Goal: Task Accomplishment & Management: Use online tool/utility

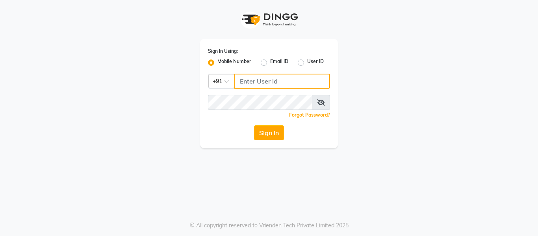
click at [296, 80] on input "Username" at bounding box center [282, 81] width 96 height 15
type input "9270310273"
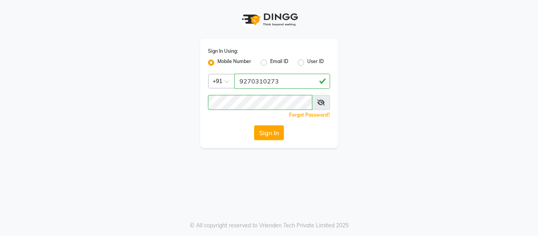
click at [318, 105] on icon at bounding box center [321, 102] width 8 height 6
click at [266, 135] on button "Sign In" at bounding box center [269, 132] width 30 height 15
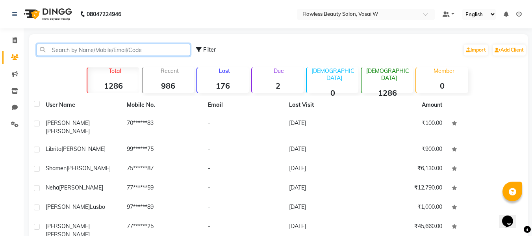
click at [57, 54] on input "text" at bounding box center [114, 50] width 154 height 12
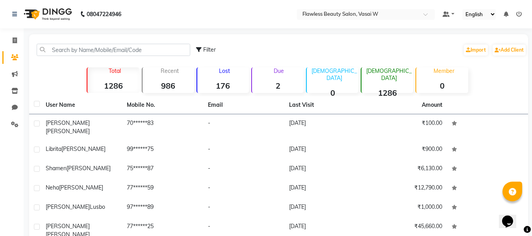
click at [417, 47] on div "Filter Import Add Client" at bounding box center [361, 49] width 331 height 25
click at [12, 39] on span at bounding box center [15, 40] width 14 height 9
select select "8090"
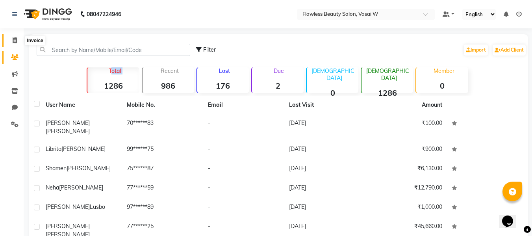
select select "service"
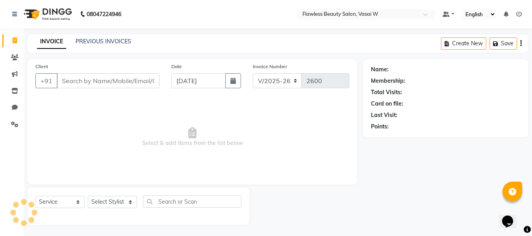
scroll to position [1, 0]
click at [74, 85] on input "Client" at bounding box center [108, 80] width 103 height 15
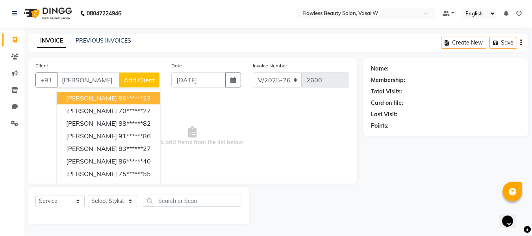
click at [79, 101] on span "[PERSON_NAME]" at bounding box center [91, 98] width 51 height 8
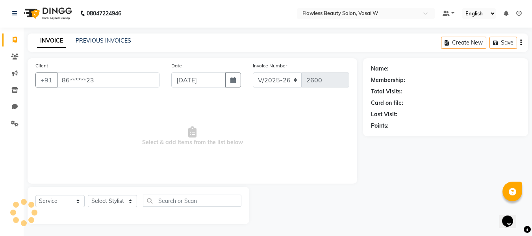
type input "86******23"
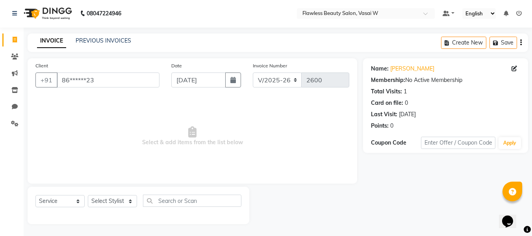
click at [79, 101] on span "Select & add items from the list below" at bounding box center [192, 136] width 314 height 79
click at [128, 199] on select "Select Stylist [PERSON_NAME] [PERSON_NAME] [PERSON_NAME] maam Nisha Pari [PERSO…" at bounding box center [112, 201] width 49 height 12
select select "76404"
click at [88, 195] on select "Select Stylist [PERSON_NAME] [PERSON_NAME] [PERSON_NAME] maam Nisha Pari [PERSO…" at bounding box center [112, 201] width 49 height 12
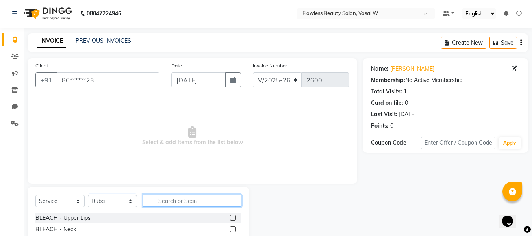
click at [174, 205] on input "text" at bounding box center [192, 201] width 99 height 12
type input "th"
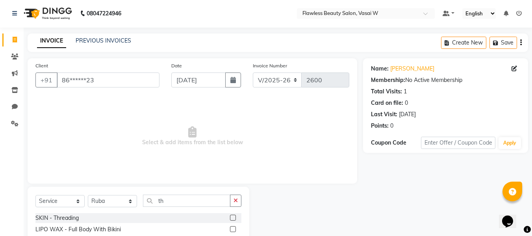
click at [124, 214] on div "SKIN - Threading" at bounding box center [138, 218] width 206 height 10
click at [230, 220] on label at bounding box center [233, 218] width 6 height 6
click at [230, 220] on input "checkbox" at bounding box center [232, 218] width 5 height 5
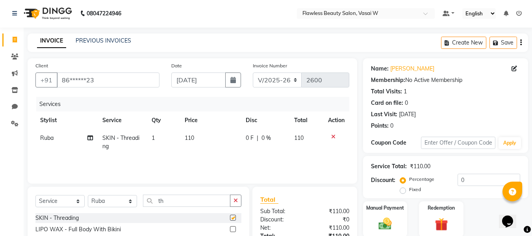
checkbox input "false"
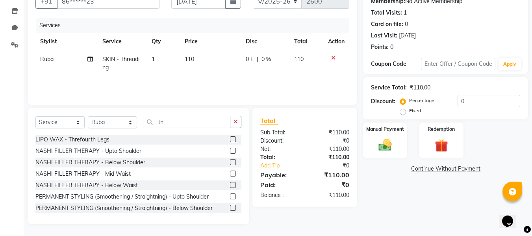
scroll to position [19, 0]
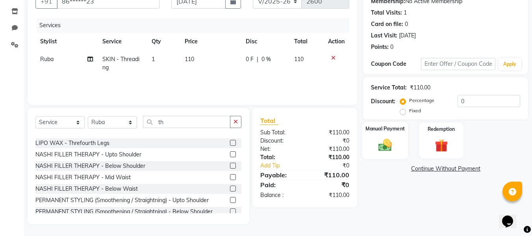
click at [395, 133] on div "Manual Payment" at bounding box center [386, 140] width 46 height 37
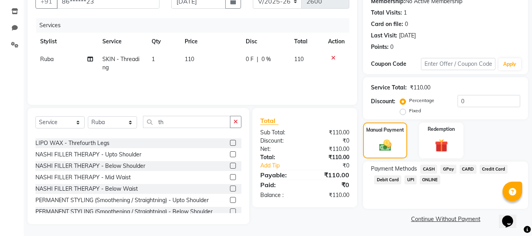
click at [430, 169] on span "CASH" at bounding box center [428, 169] width 17 height 9
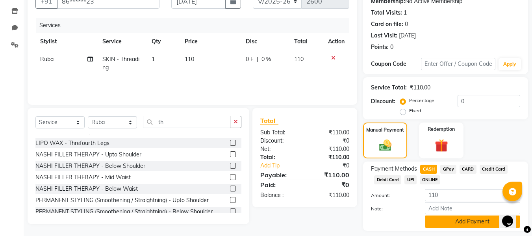
click at [450, 223] on button "Add Payment" at bounding box center [472, 222] width 95 height 12
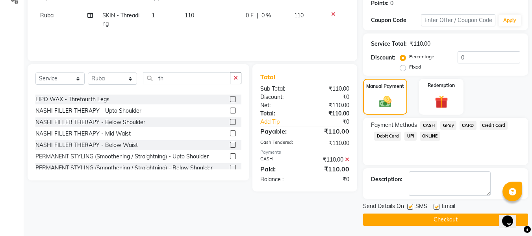
scroll to position [125, 0]
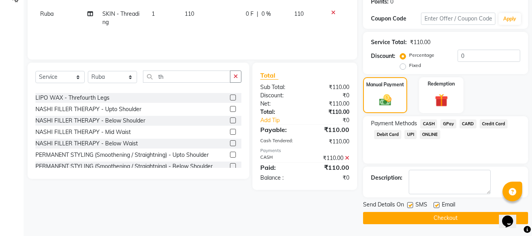
click at [438, 205] on label at bounding box center [437, 205] width 6 height 6
click at [438, 205] on input "checkbox" at bounding box center [436, 205] width 5 height 5
checkbox input "false"
click at [410, 206] on label at bounding box center [410, 205] width 6 height 6
click at [410, 206] on input "checkbox" at bounding box center [409, 205] width 5 height 5
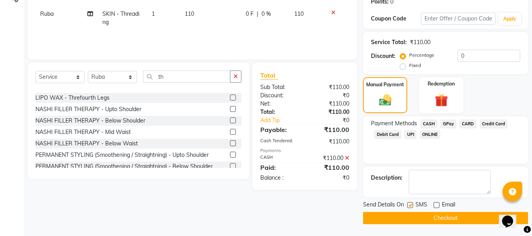
checkbox input "false"
click at [409, 219] on button "Checkout" at bounding box center [445, 218] width 165 height 12
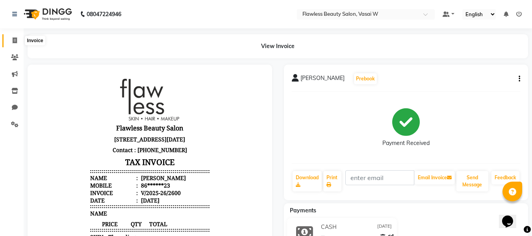
click at [13, 40] on icon at bounding box center [15, 40] width 4 height 6
select select "8090"
select select "service"
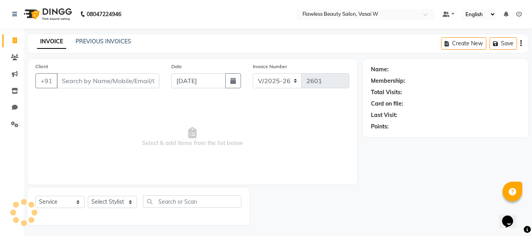
scroll to position [1, 0]
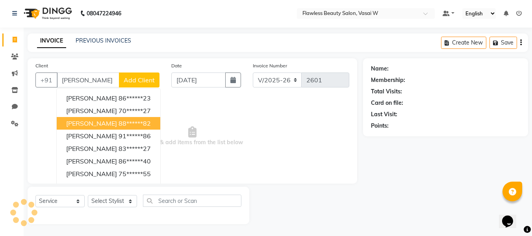
click at [89, 125] on span "[PERSON_NAME]" at bounding box center [91, 123] width 51 height 8
type input "88******82"
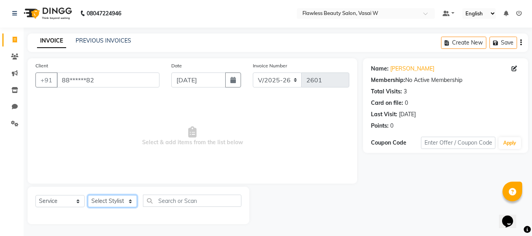
click at [125, 199] on select "Select Stylist [PERSON_NAME] [PERSON_NAME] [PERSON_NAME] maam Nisha Pari [PERSO…" at bounding box center [112, 201] width 49 height 12
select select "76407"
click at [88, 195] on select "Select Stylist [PERSON_NAME] [PERSON_NAME] [PERSON_NAME] maam Nisha Pari [PERSO…" at bounding box center [112, 201] width 49 height 12
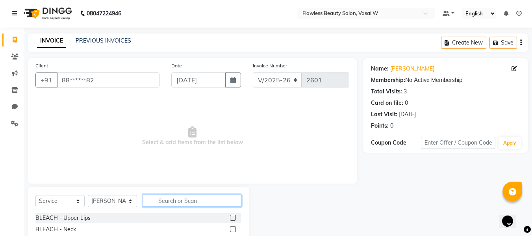
click at [171, 202] on input "text" at bounding box center [192, 201] width 99 height 12
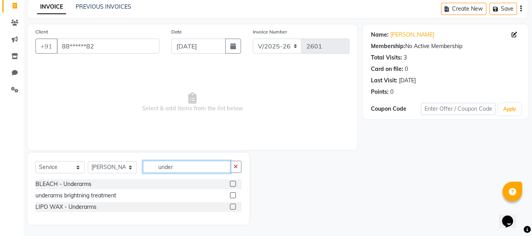
scroll to position [35, 0]
type input "under"
click at [235, 206] on label at bounding box center [233, 206] width 6 height 6
click at [235, 206] on input "checkbox" at bounding box center [232, 206] width 5 height 5
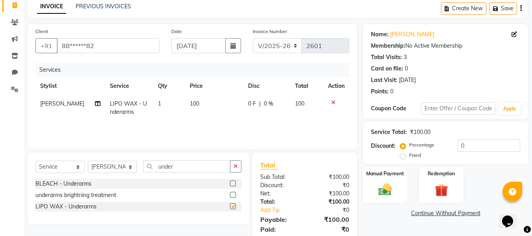
checkbox input "false"
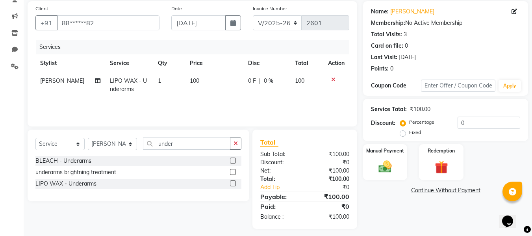
scroll to position [63, 0]
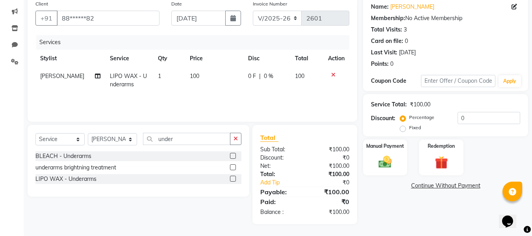
click at [238, 141] on button "button" at bounding box center [235, 139] width 11 height 12
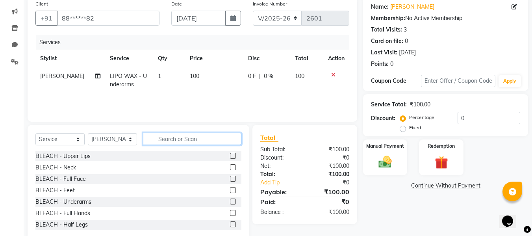
click at [238, 141] on input "text" at bounding box center [192, 139] width 99 height 12
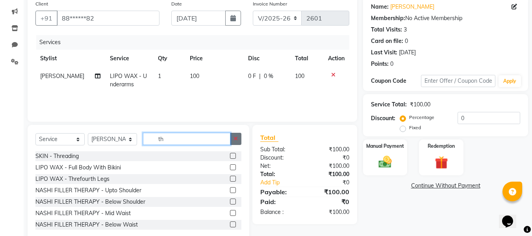
type input "th"
click at [233, 136] on button "button" at bounding box center [235, 139] width 11 height 12
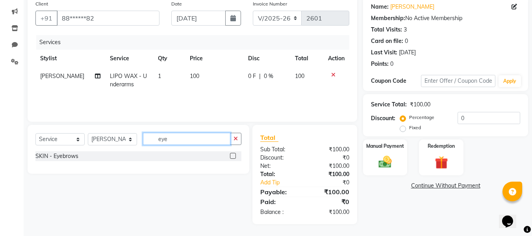
type input "eye"
click at [232, 154] on label at bounding box center [233, 156] width 6 height 6
click at [232, 154] on input "checkbox" at bounding box center [232, 156] width 5 height 5
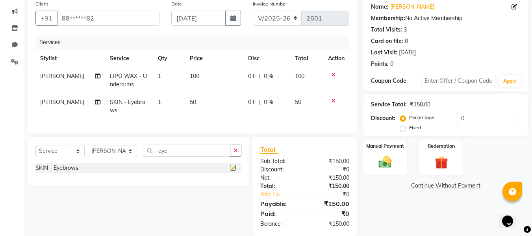
checkbox input "false"
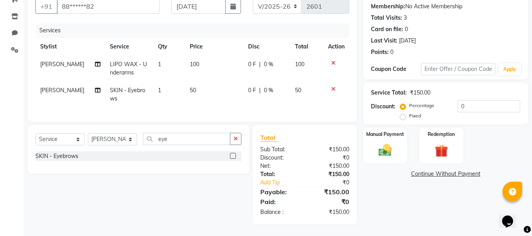
scroll to position [80, 0]
click at [383, 150] on img at bounding box center [385, 150] width 22 height 16
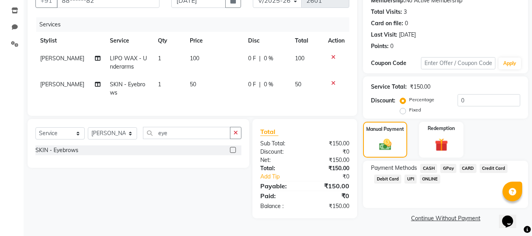
click at [451, 168] on span "GPay" at bounding box center [449, 168] width 16 height 9
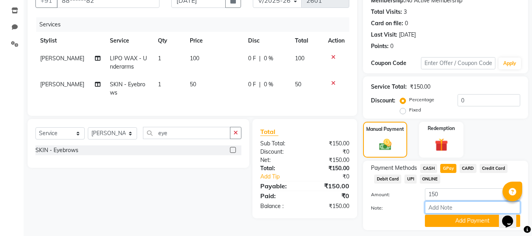
click at [449, 208] on input "Note:" at bounding box center [472, 207] width 95 height 12
type input "fless"
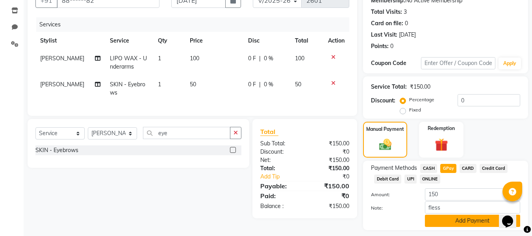
click at [449, 221] on button "Add Payment" at bounding box center [472, 221] width 95 height 12
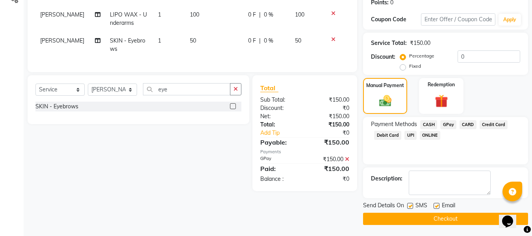
scroll to position [125, 0]
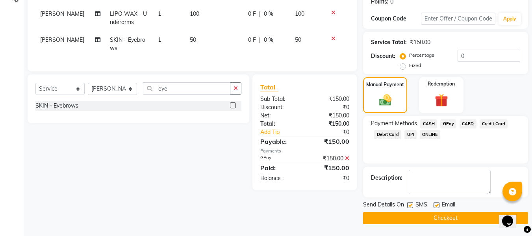
click at [411, 203] on label at bounding box center [410, 205] width 6 height 6
click at [411, 203] on input "checkbox" at bounding box center [409, 205] width 5 height 5
checkbox input "false"
click at [438, 208] on label at bounding box center [437, 205] width 6 height 6
click at [438, 208] on input "checkbox" at bounding box center [436, 205] width 5 height 5
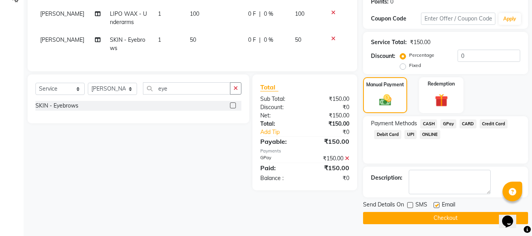
checkbox input "false"
click at [429, 221] on button "Checkout" at bounding box center [445, 218] width 165 height 12
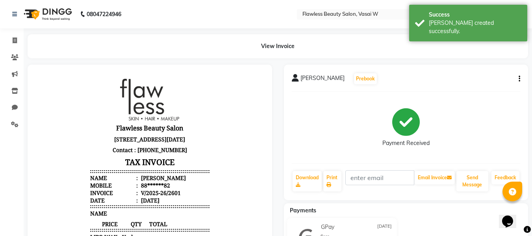
drag, startPoint x: 174, startPoint y: 95, endPoint x: 171, endPoint y: 80, distance: 15.4
click at [173, 91] on header "Flawless Beauty Salon [STREET_ADDRESS][DATE] Contact : [PHONE_NUMBER] TAX INVOI…" at bounding box center [149, 141] width 119 height 125
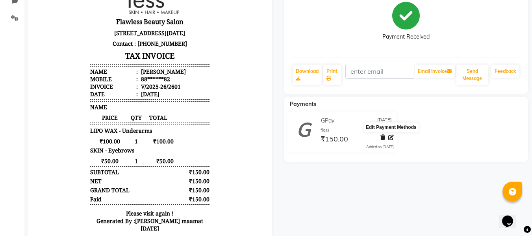
click at [390, 138] on icon at bounding box center [392, 138] width 6 height 6
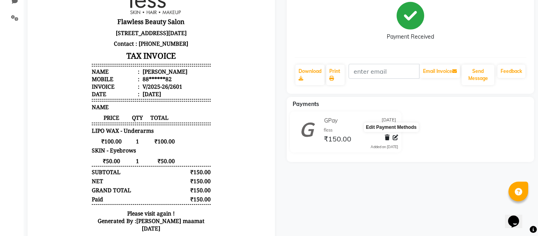
select select "5"
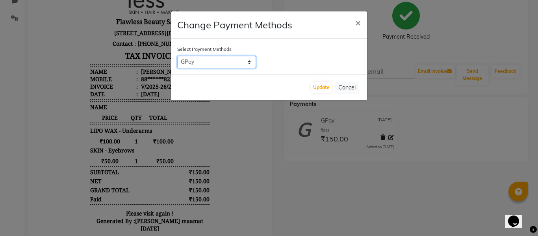
click at [233, 63] on select "CASH GPay CARD Credit Card Debit Card UPI ONLINE" at bounding box center [216, 62] width 79 height 12
click at [373, 145] on ngb-modal-window "Change Payment Methods × Select Payment Methods CASH GPay CARD Credit Card Debi…" at bounding box center [269, 118] width 538 height 236
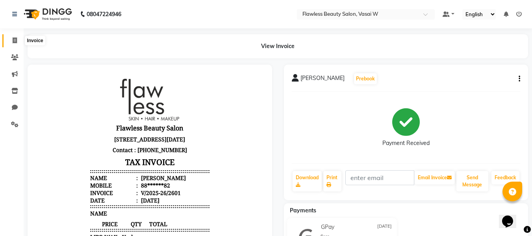
click at [14, 43] on icon at bounding box center [15, 40] width 4 height 6
select select "8090"
select select "service"
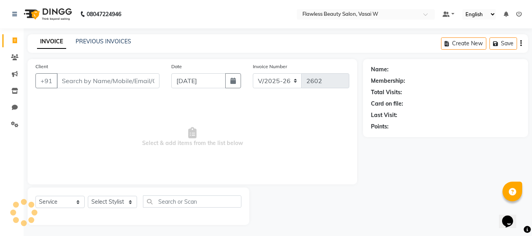
scroll to position [1, 0]
